Goal: Task Accomplishment & Management: Manage account settings

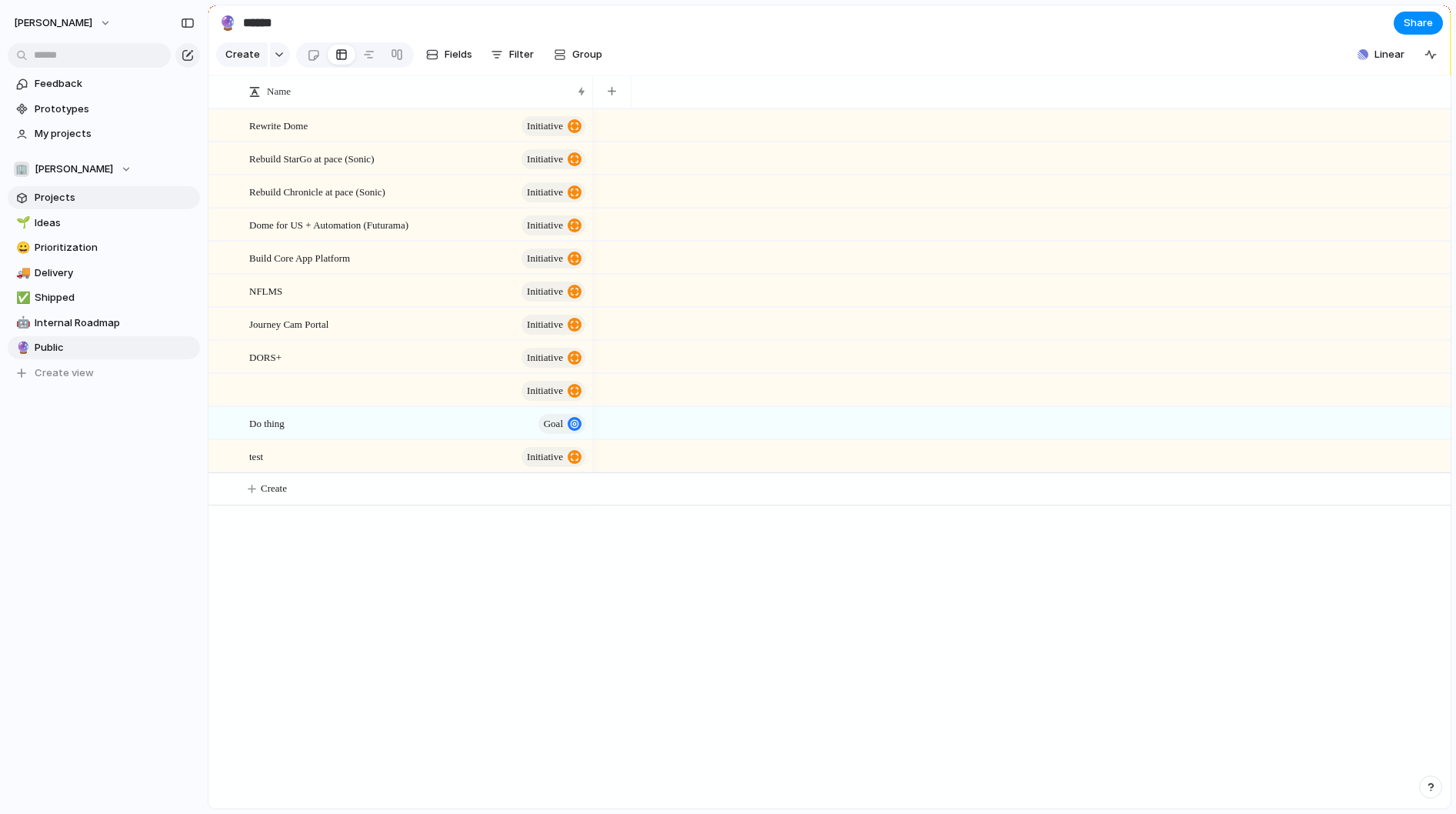
click at [75, 203] on span "Projects" at bounding box center [115, 197] width 160 height 15
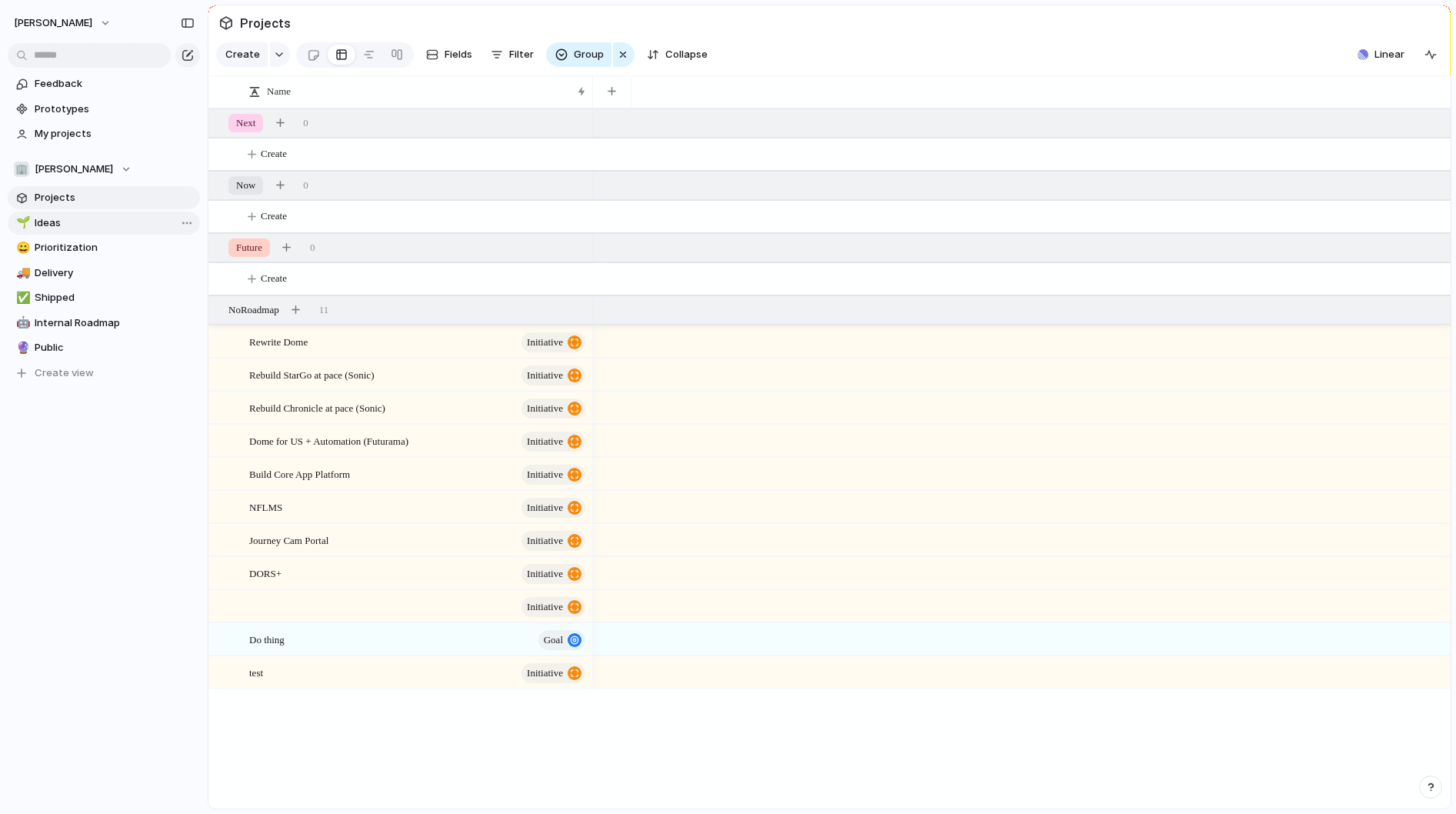
click at [66, 222] on span "Ideas" at bounding box center [115, 222] width 160 height 15
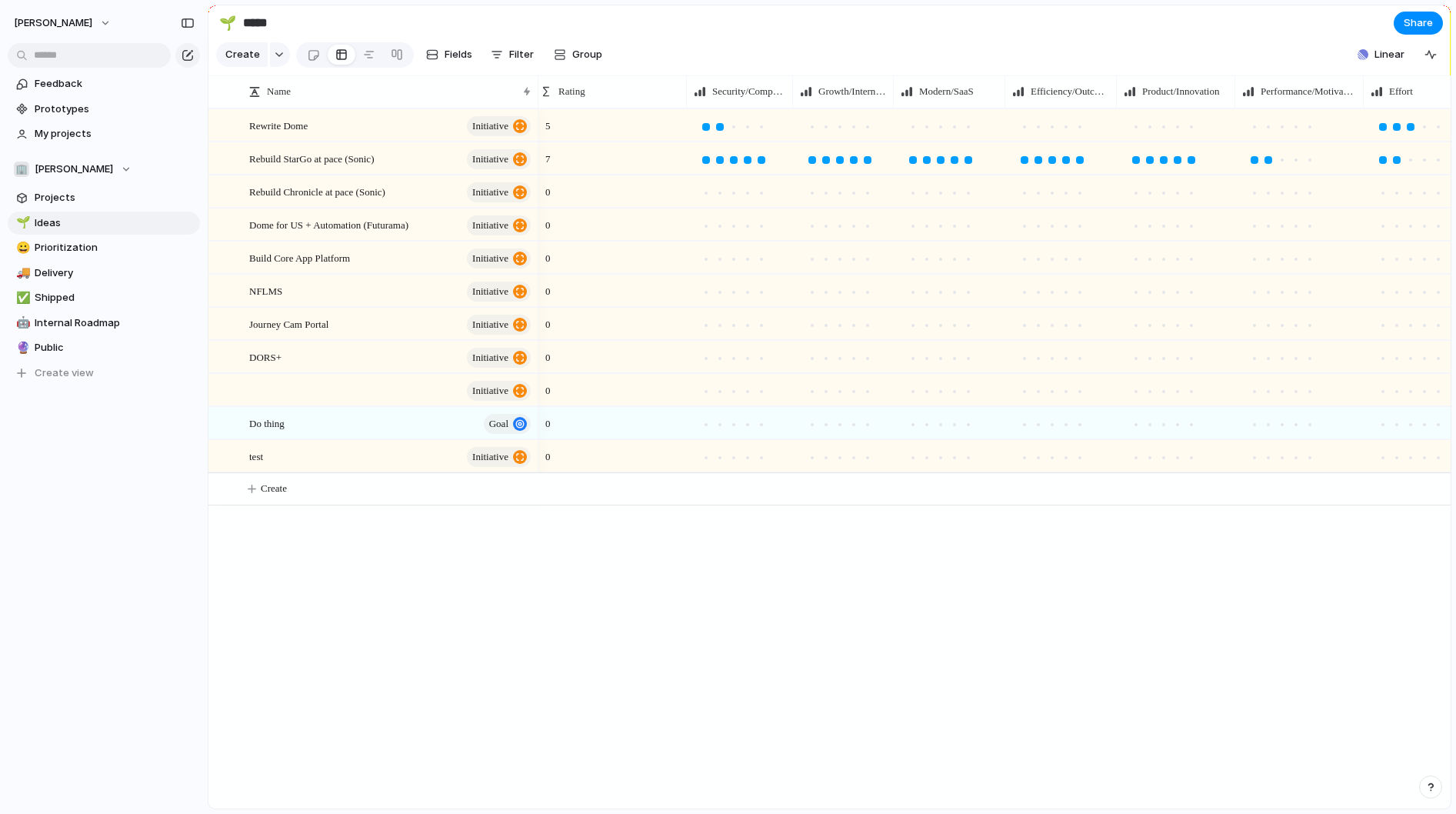
scroll to position [0, 1]
click at [852, 125] on div at bounding box center [854, 127] width 8 height 8
click at [931, 121] on div at bounding box center [926, 126] width 13 height 14
click at [1050, 121] on div at bounding box center [1052, 126] width 13 height 14
click at [1142, 122] on div at bounding box center [1135, 126] width 13 height 14
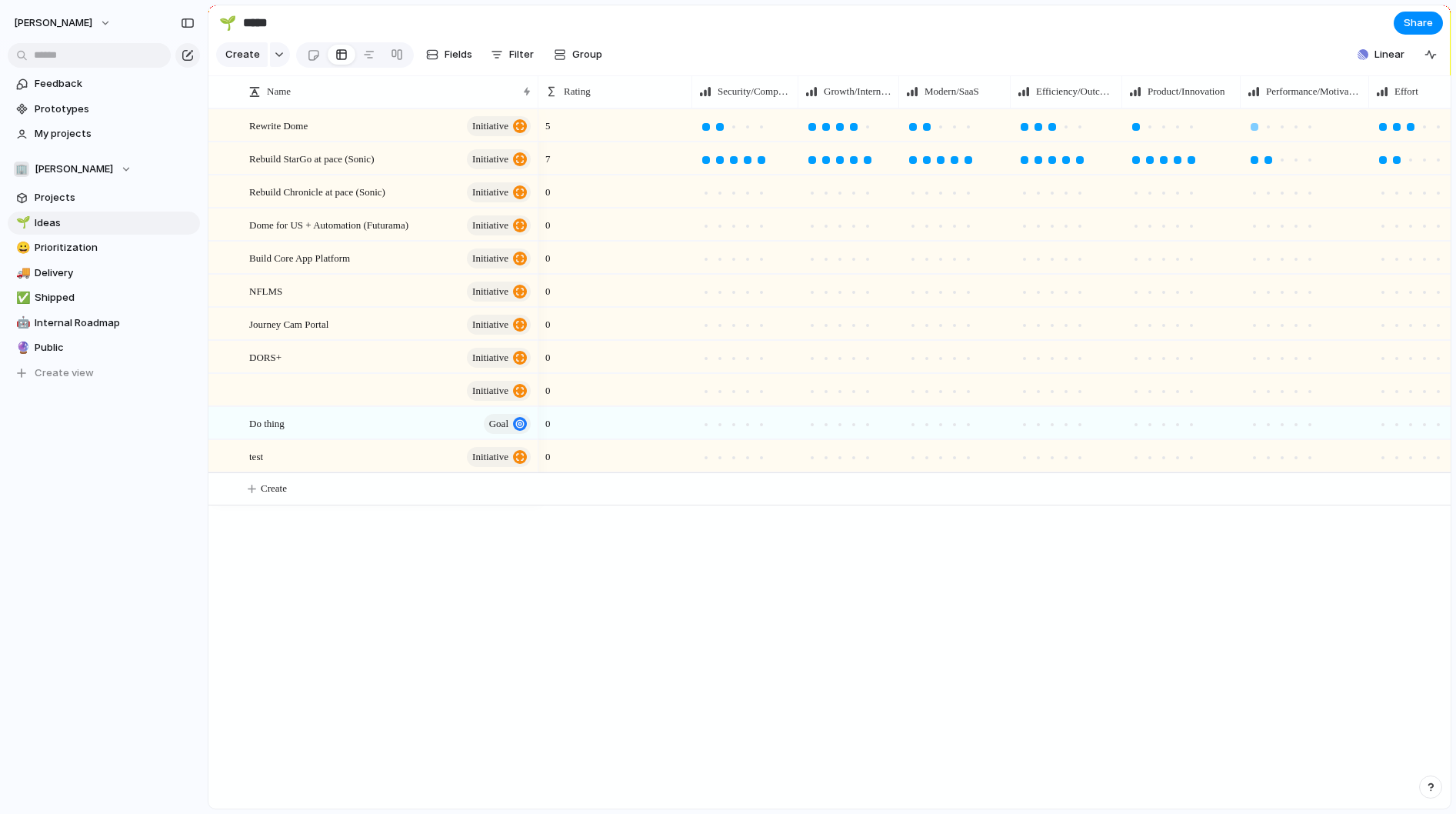
click at [1254, 129] on div at bounding box center [1255, 127] width 8 height 8
click at [738, 159] on div at bounding box center [734, 160] width 8 height 8
click at [718, 161] on div at bounding box center [720, 160] width 8 height 8
click at [708, 161] on div at bounding box center [707, 160] width 8 height 8
click at [741, 158] on div at bounding box center [747, 160] width 13 height 14
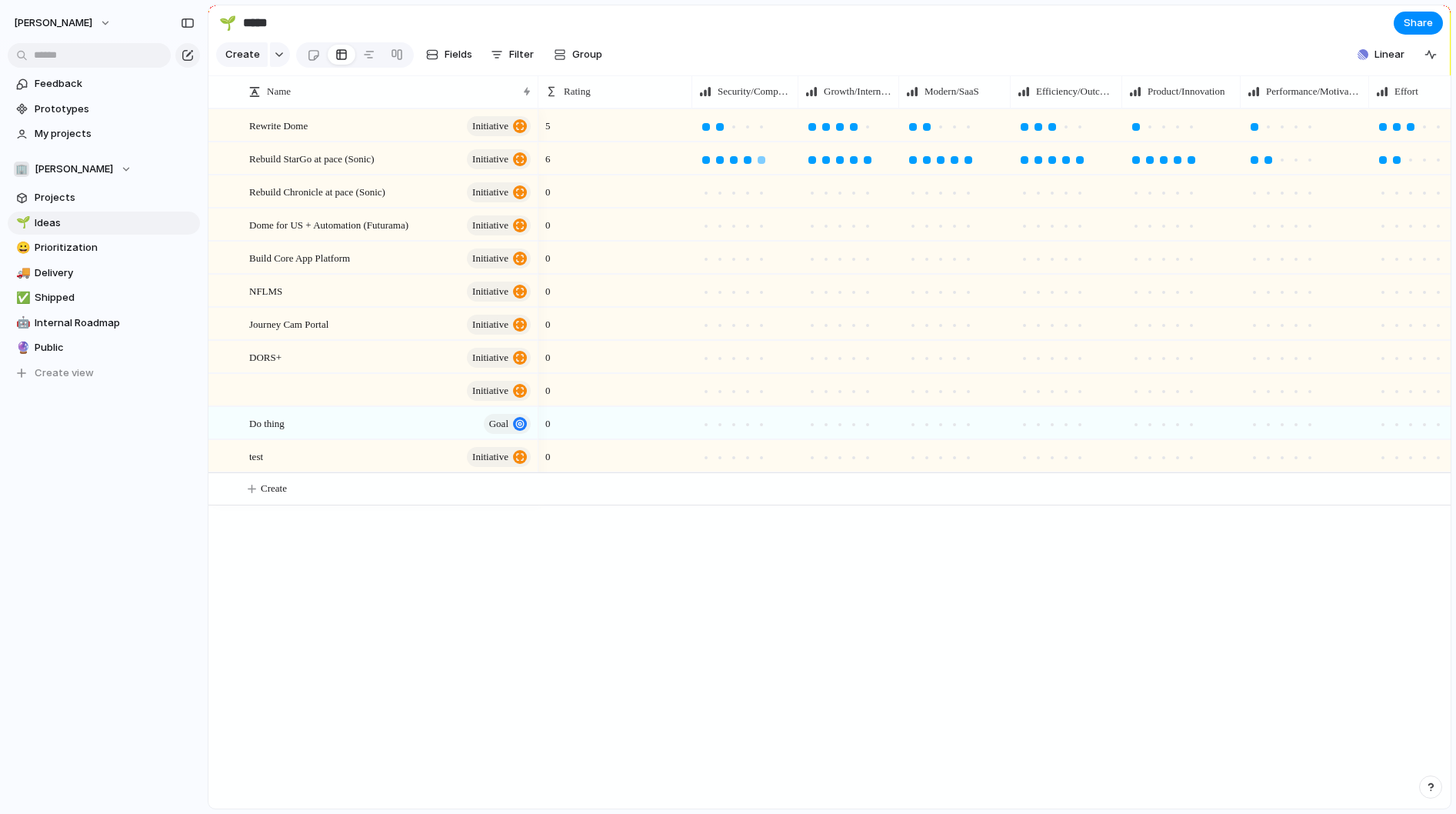
click at [761, 159] on div at bounding box center [761, 160] width 8 height 8
click at [574, 94] on span "Rating" at bounding box center [577, 91] width 27 height 15
click at [617, 196] on span "Sort descending" at bounding box center [612, 199] width 81 height 15
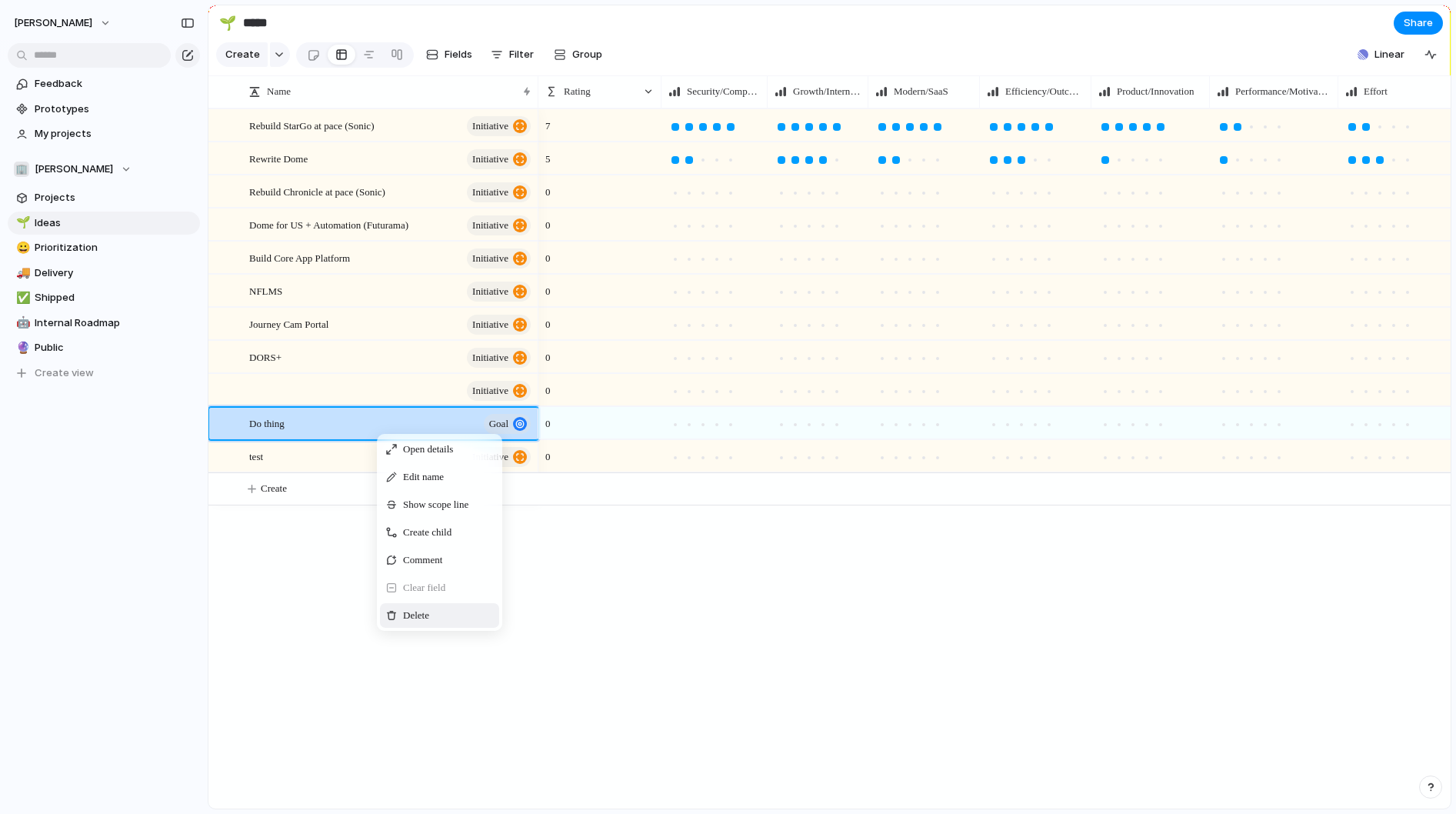
click at [426, 621] on span "Delete" at bounding box center [416, 615] width 26 height 15
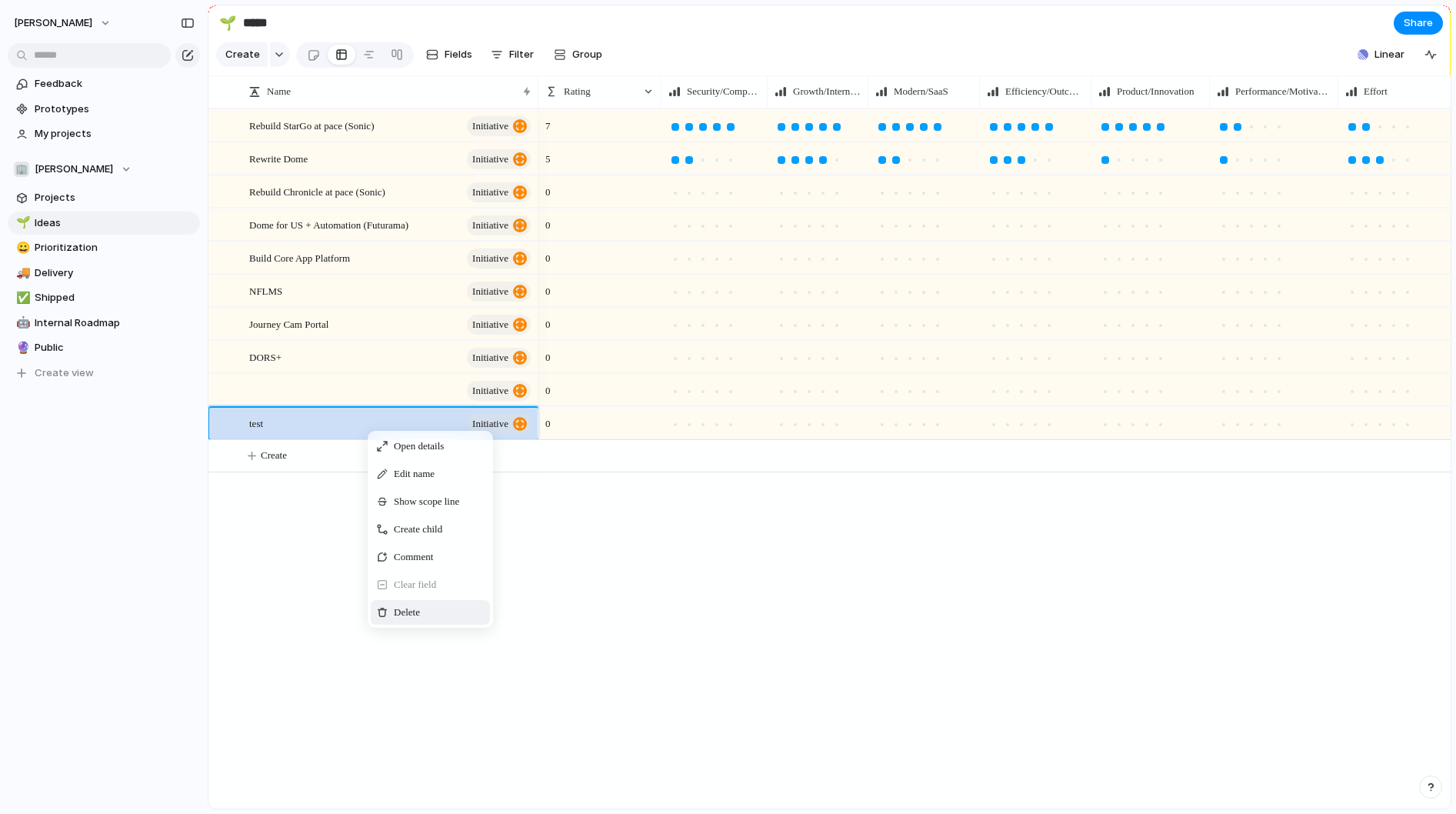
click at [398, 606] on span "Delete" at bounding box center [406, 612] width 26 height 15
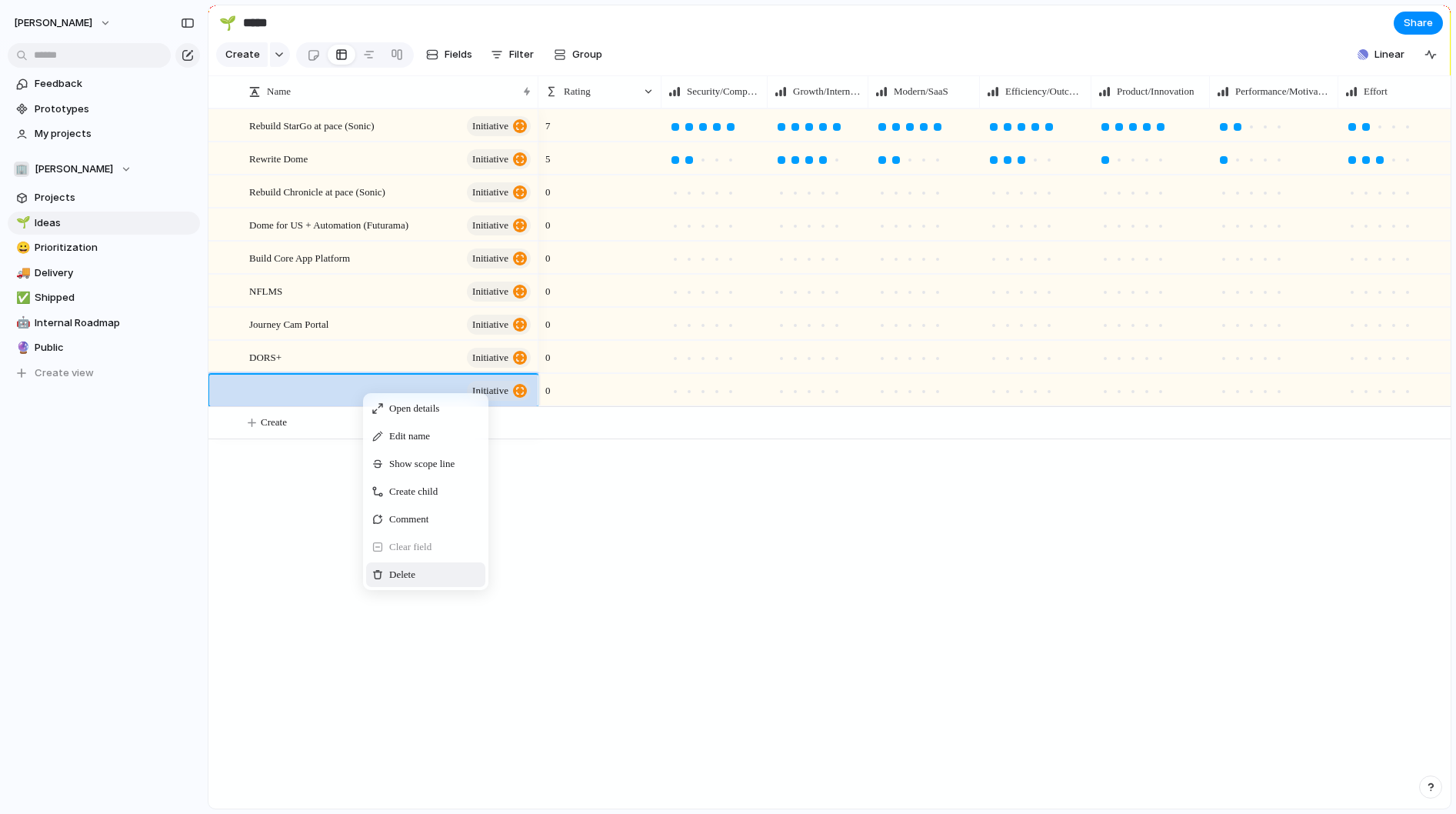
click at [391, 574] on span "Delete" at bounding box center [402, 574] width 26 height 15
